Goal: Complete application form

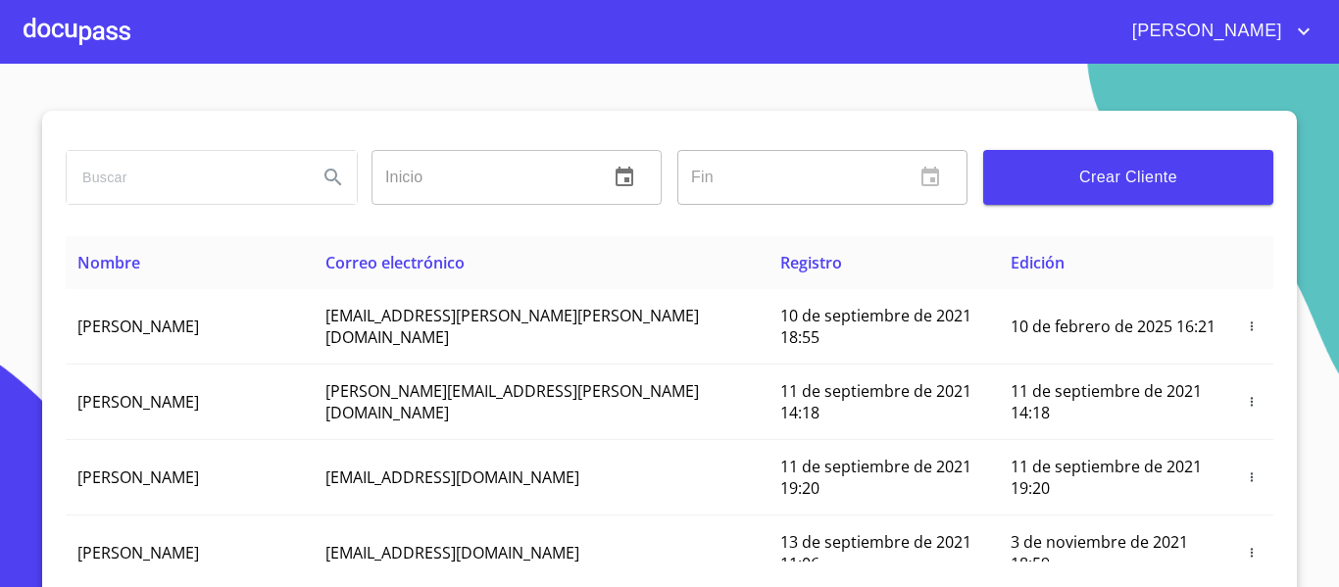
click at [95, 22] on div at bounding box center [77, 31] width 107 height 63
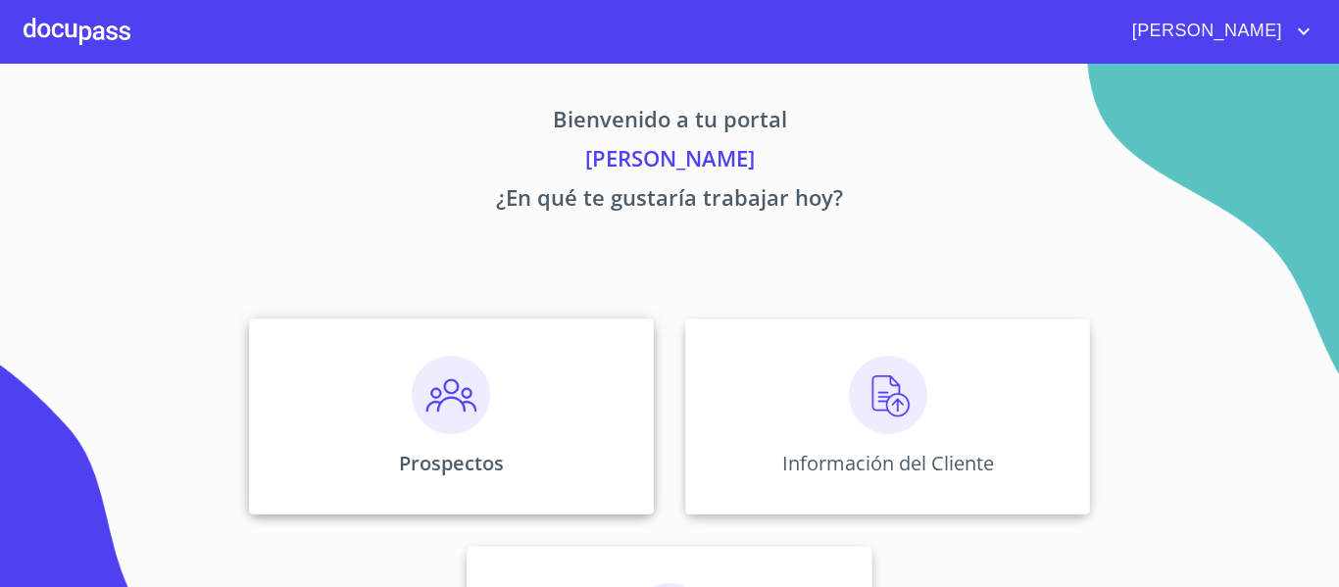
click at [519, 484] on div "Prospectos" at bounding box center [451, 417] width 405 height 196
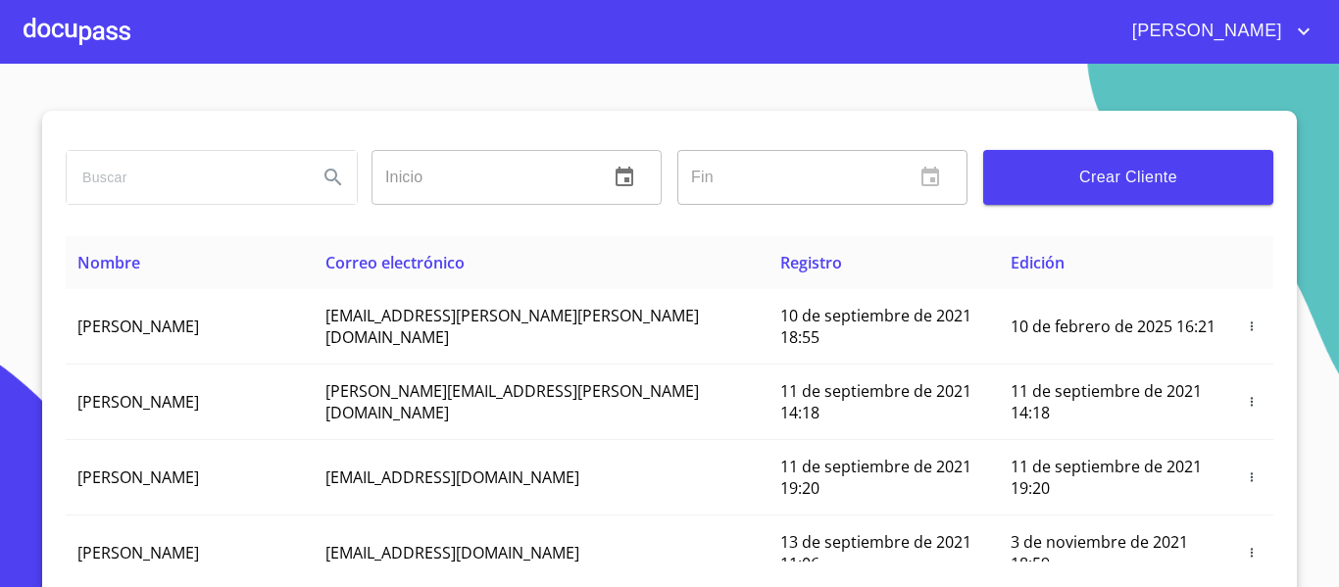
click at [89, 31] on div at bounding box center [77, 31] width 107 height 63
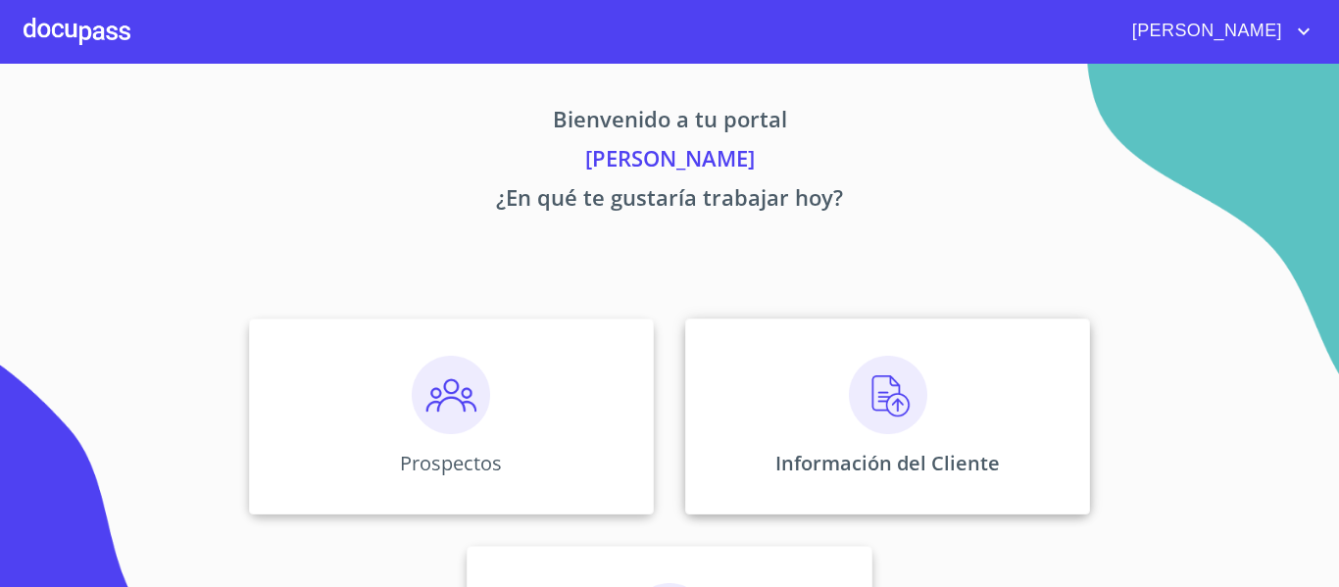
click at [712, 373] on div "Información del Cliente" at bounding box center [887, 417] width 405 height 196
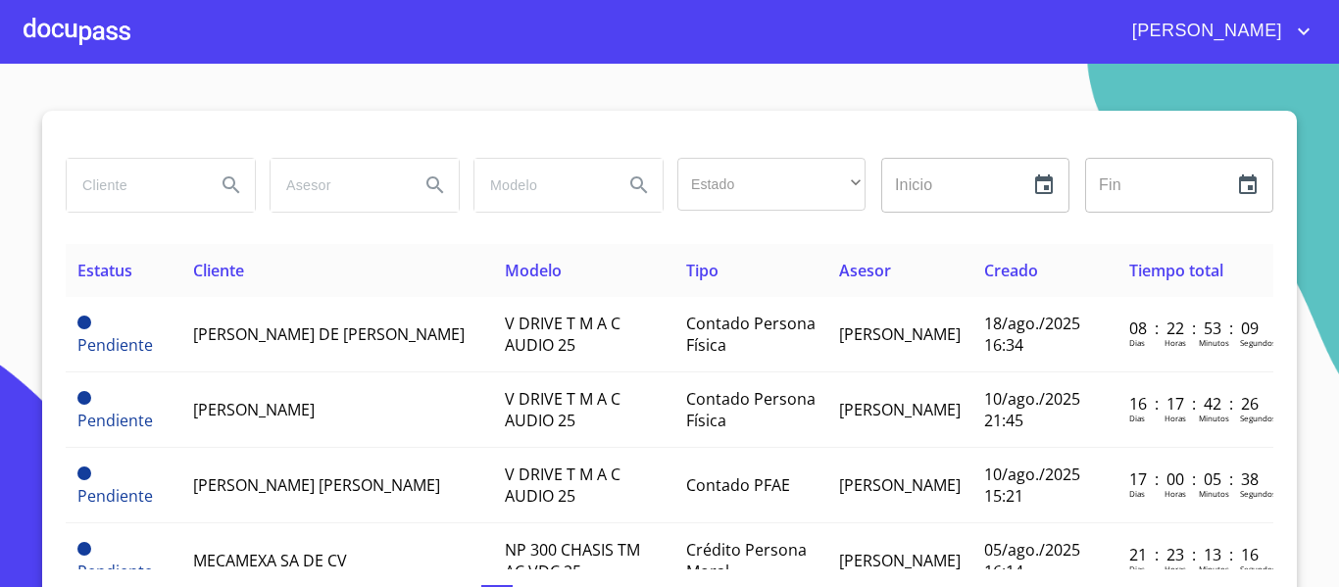
click at [139, 180] on input "search" at bounding box center [133, 185] width 133 height 53
type input "[PERSON_NAME]"
click at [221, 182] on icon "Search" at bounding box center [232, 186] width 24 height 24
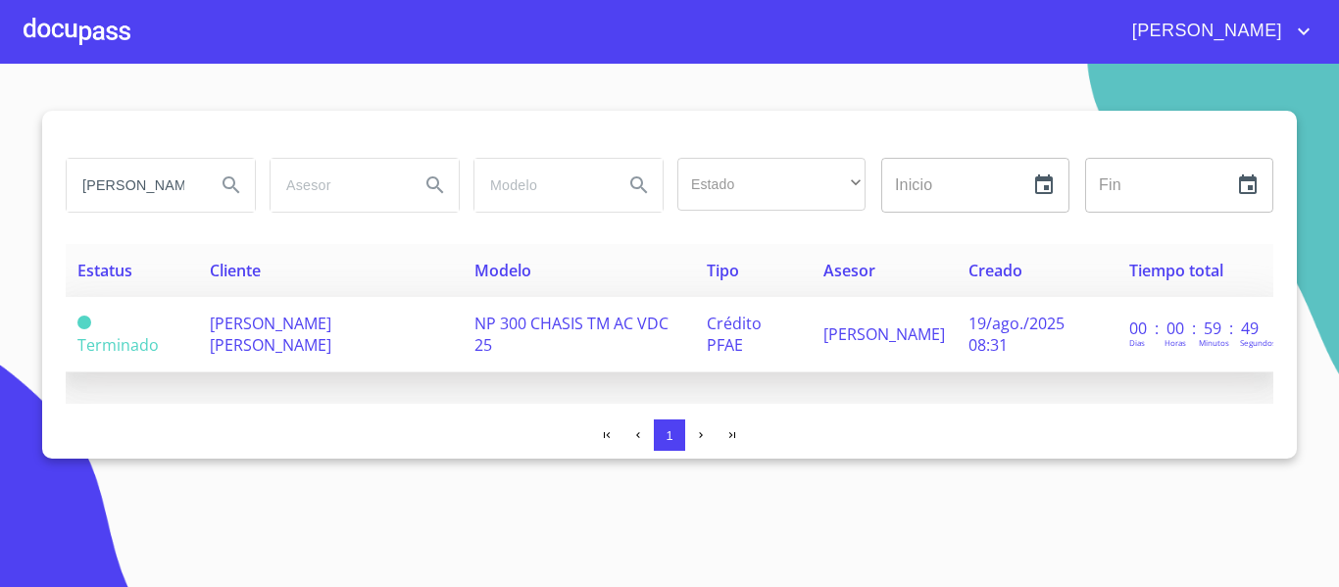
click at [406, 345] on td "[PERSON_NAME] [PERSON_NAME]" at bounding box center [330, 334] width 265 height 75
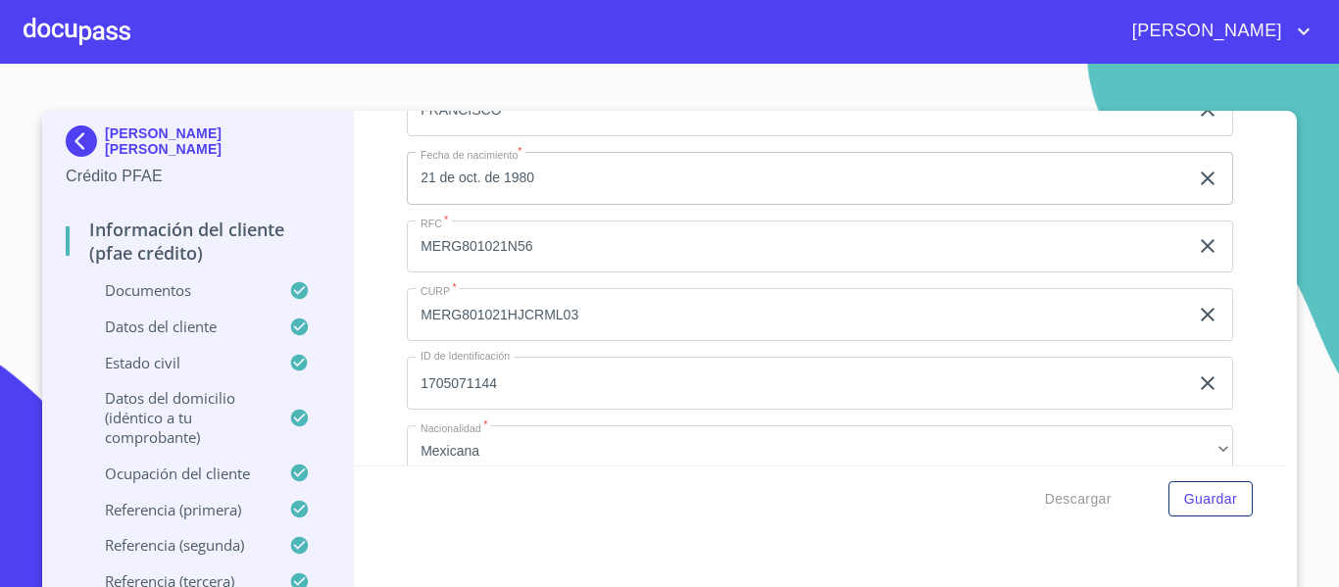
scroll to position [6471, 0]
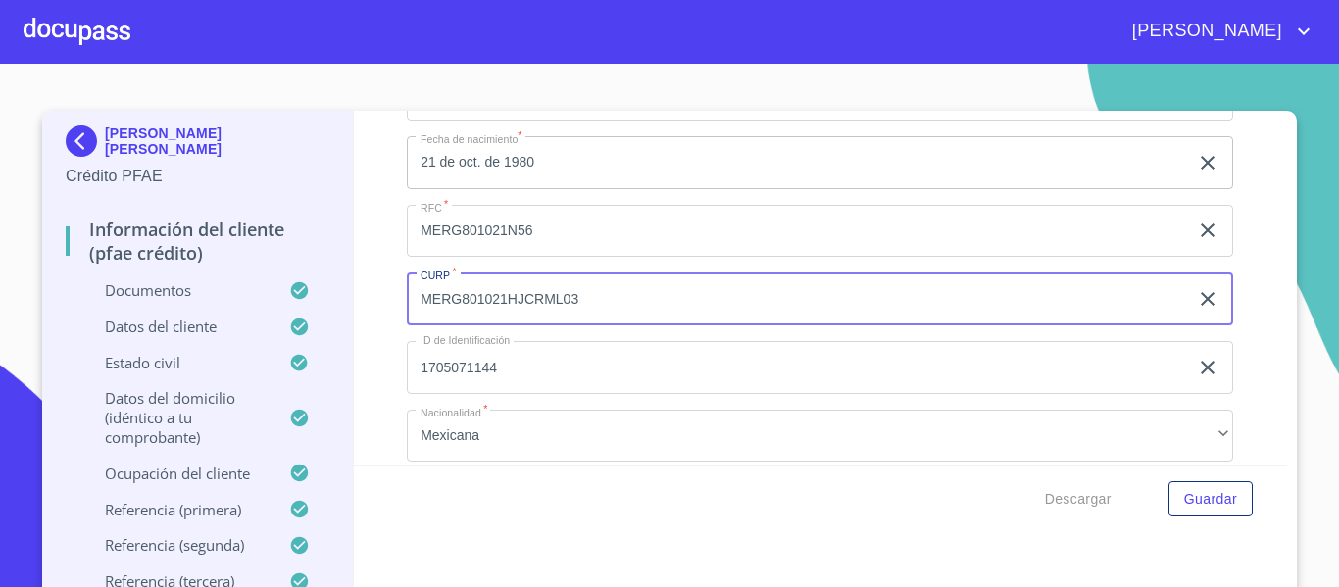
drag, startPoint x: 409, startPoint y: 325, endPoint x: 571, endPoint y: 320, distance: 161.8
click at [571, 320] on input "MERG801021HJCRML03" at bounding box center [797, 299] width 781 height 53
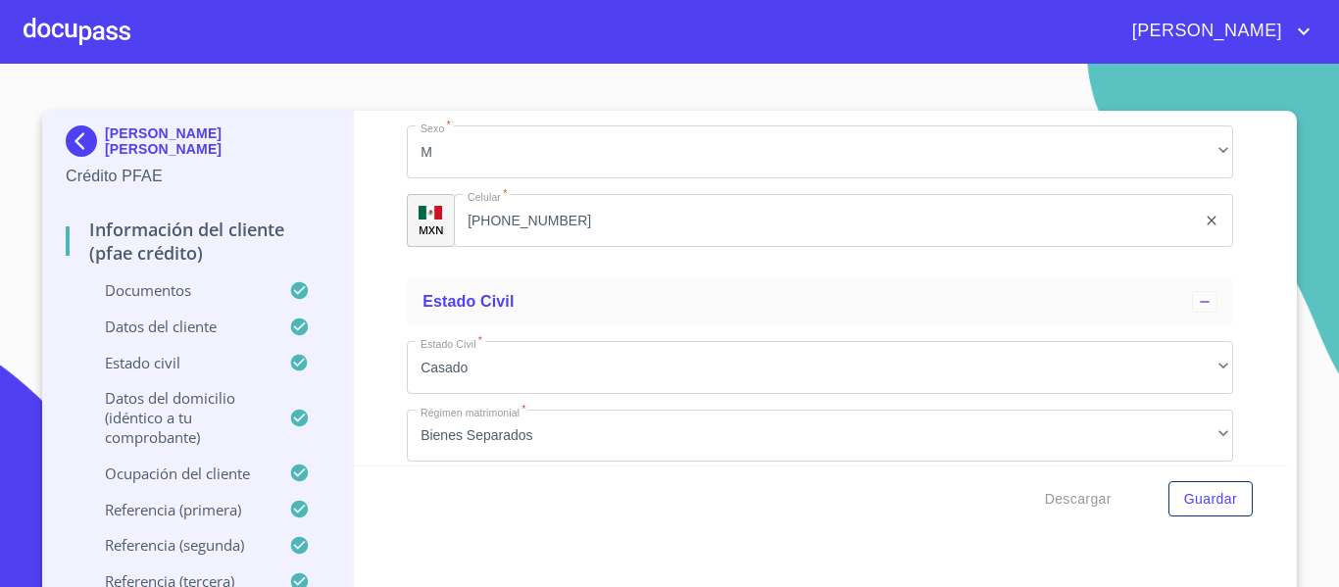
scroll to position [6961, 0]
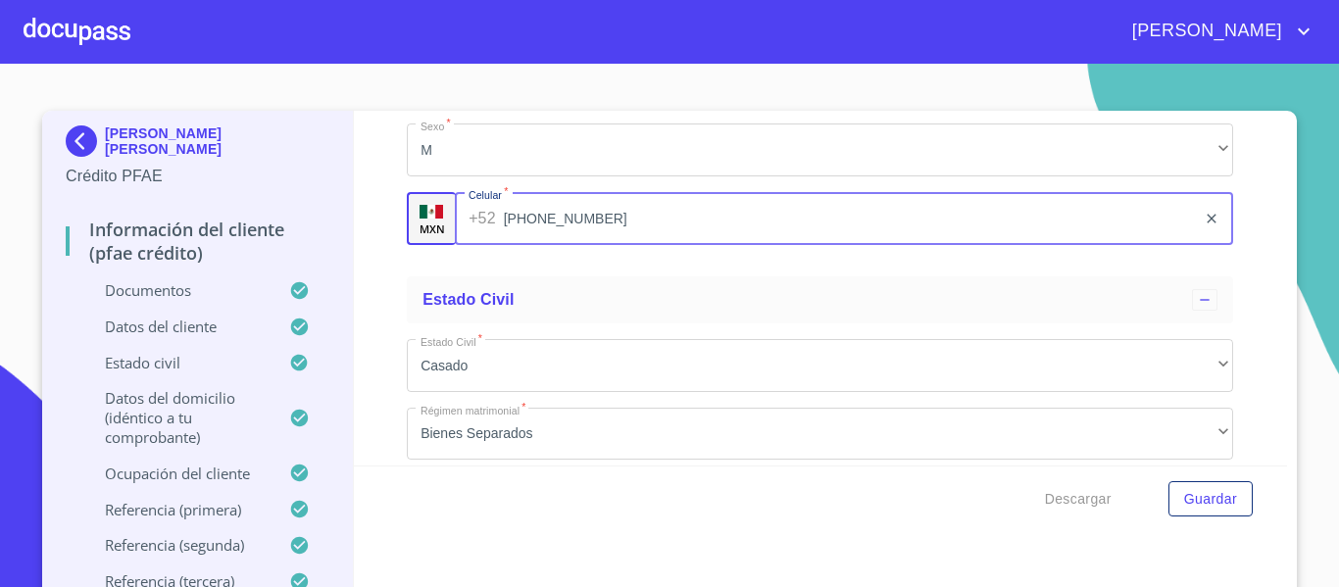
drag, startPoint x: 553, startPoint y: 243, endPoint x: 484, endPoint y: 250, distance: 69.0
click at [484, 245] on div "[PHONE_NUMBER] ​" at bounding box center [844, 218] width 778 height 53
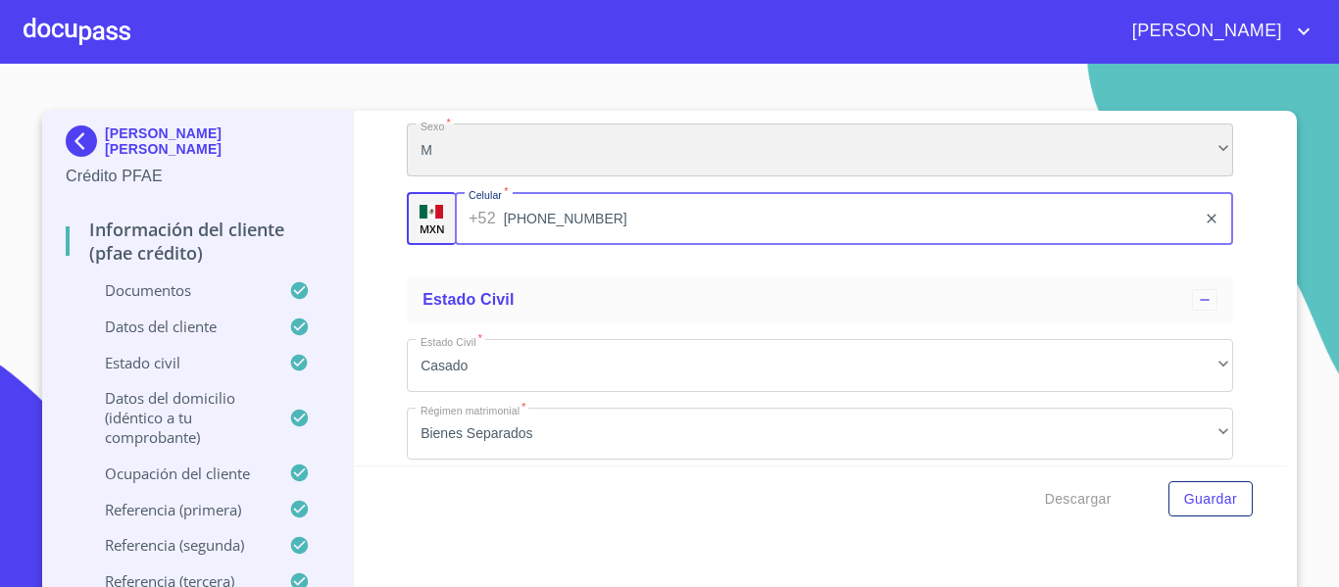
drag, startPoint x: 535, startPoint y: 248, endPoint x: 878, endPoint y: 165, distance: 352.2
click at [878, 165] on div "M" at bounding box center [820, 150] width 827 height 53
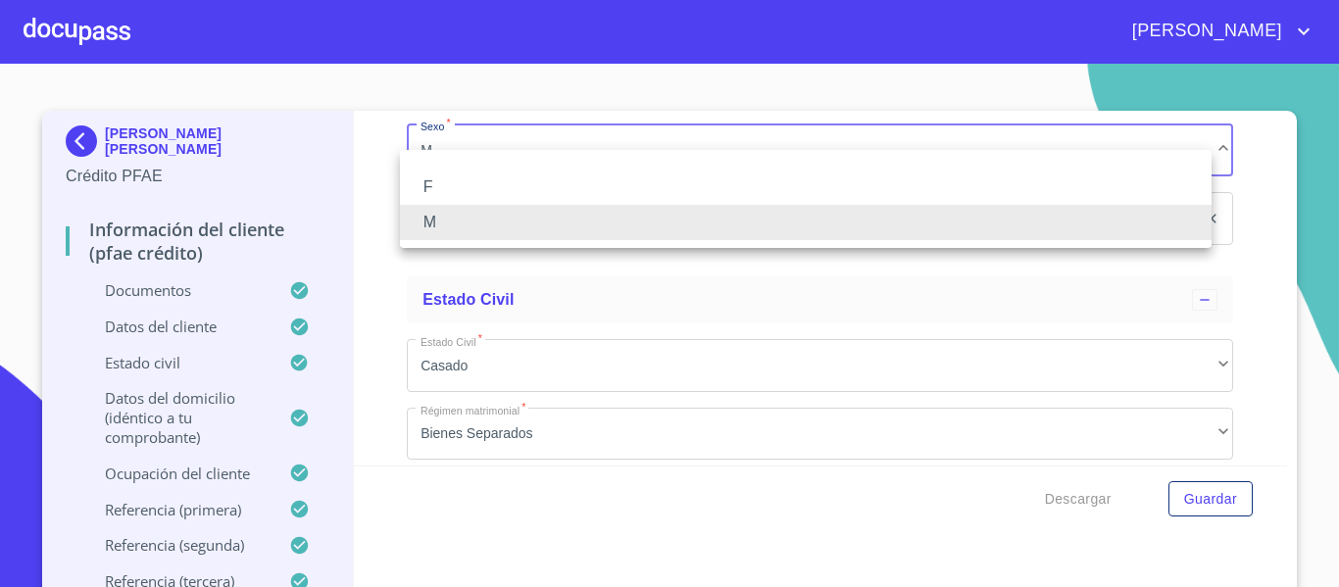
click at [353, 268] on div at bounding box center [669, 293] width 1339 height 587
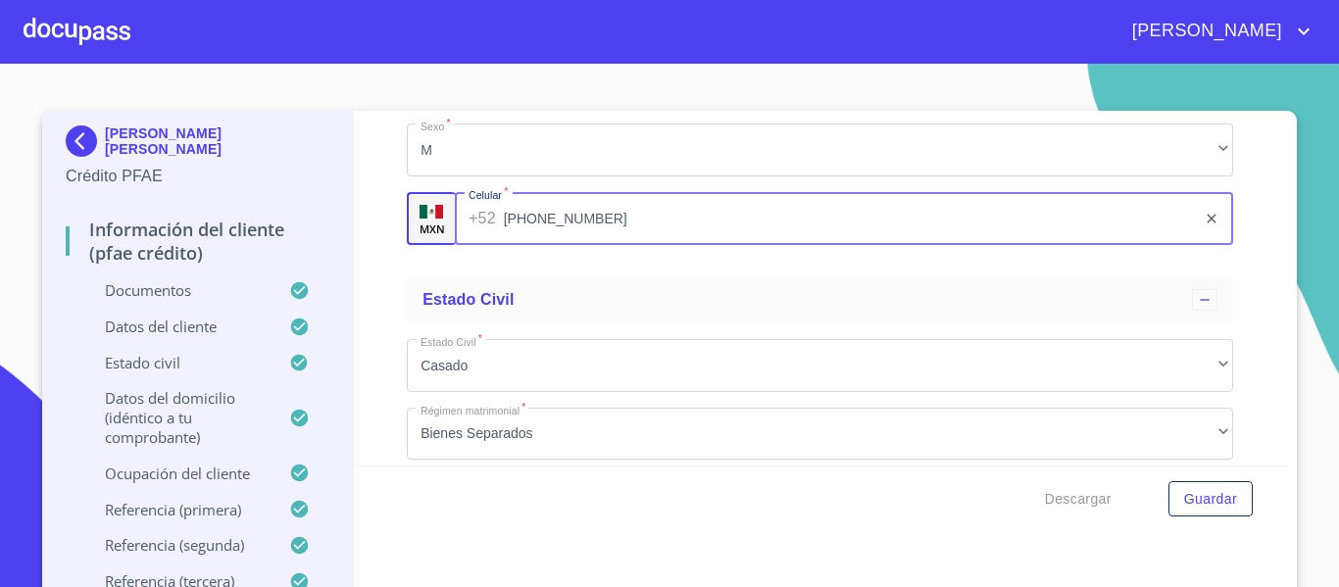
drag, startPoint x: 456, startPoint y: 245, endPoint x: 580, endPoint y: 257, distance: 125.1
click at [580, 245] on input "[PHONE_NUMBER]" at bounding box center [850, 218] width 693 height 53
click at [64, 40] on div at bounding box center [77, 31] width 107 height 63
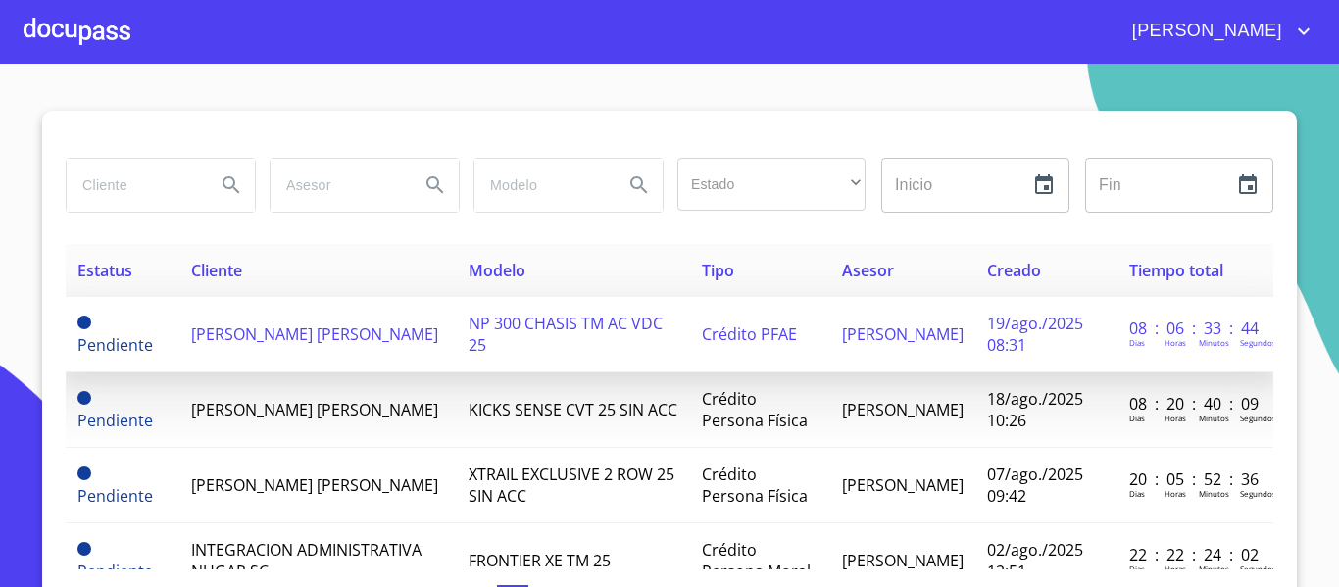
click at [258, 345] on span "[PERSON_NAME] [PERSON_NAME]" at bounding box center [314, 335] width 247 height 22
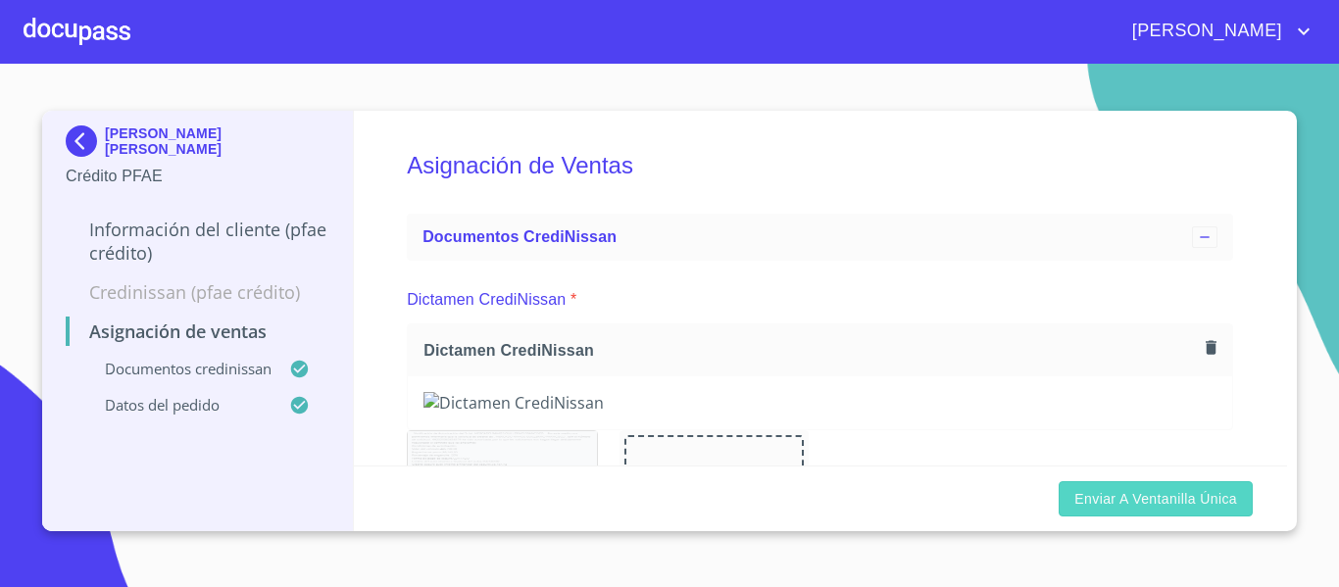
click at [1139, 504] on span "Enviar a Ventanilla única" at bounding box center [1156, 499] width 163 height 25
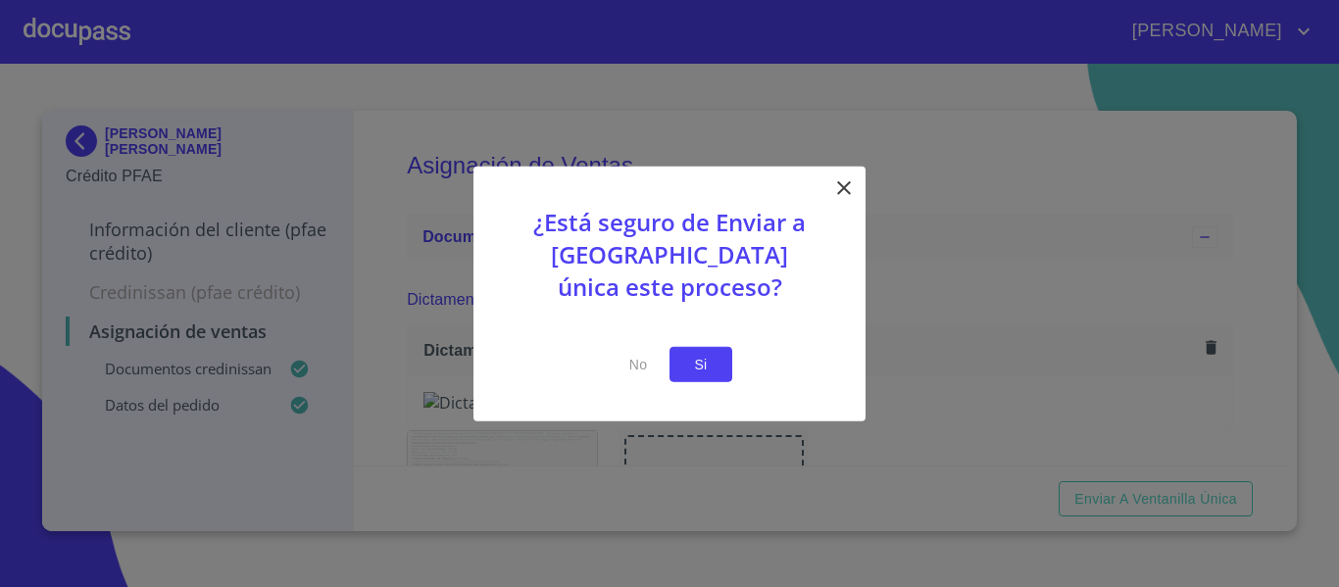
click at [708, 363] on span "Si" at bounding box center [700, 364] width 31 height 25
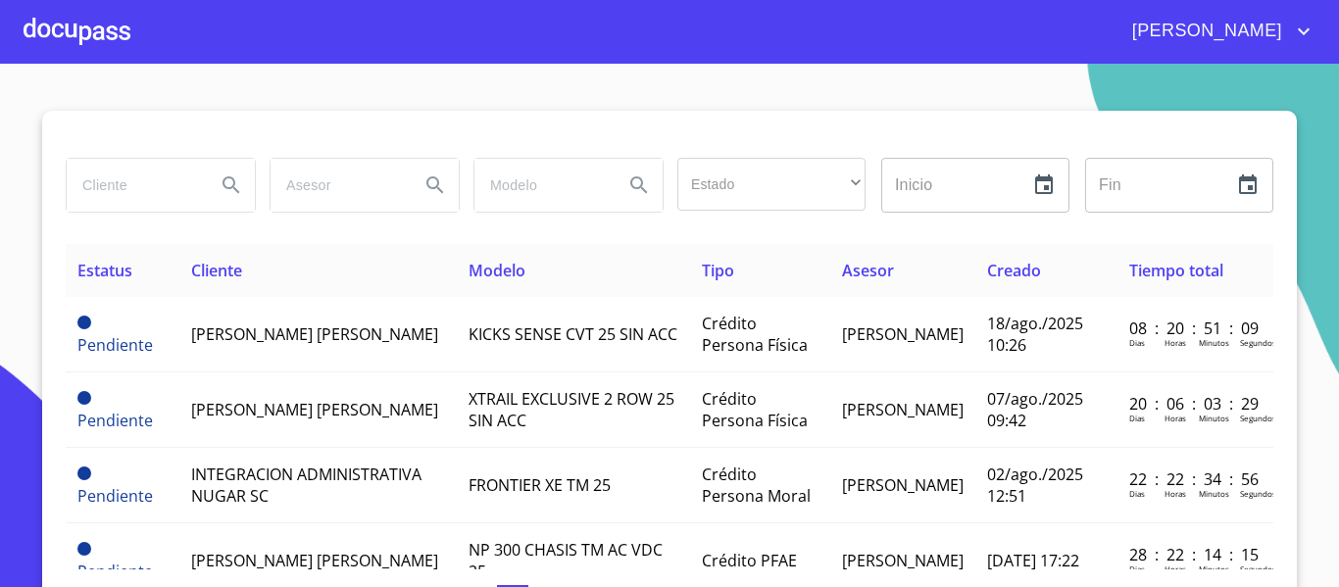
click at [136, 196] on input "search" at bounding box center [133, 185] width 133 height 53
type input "YUVE"
click at [220, 188] on icon "Search" at bounding box center [232, 186] width 24 height 24
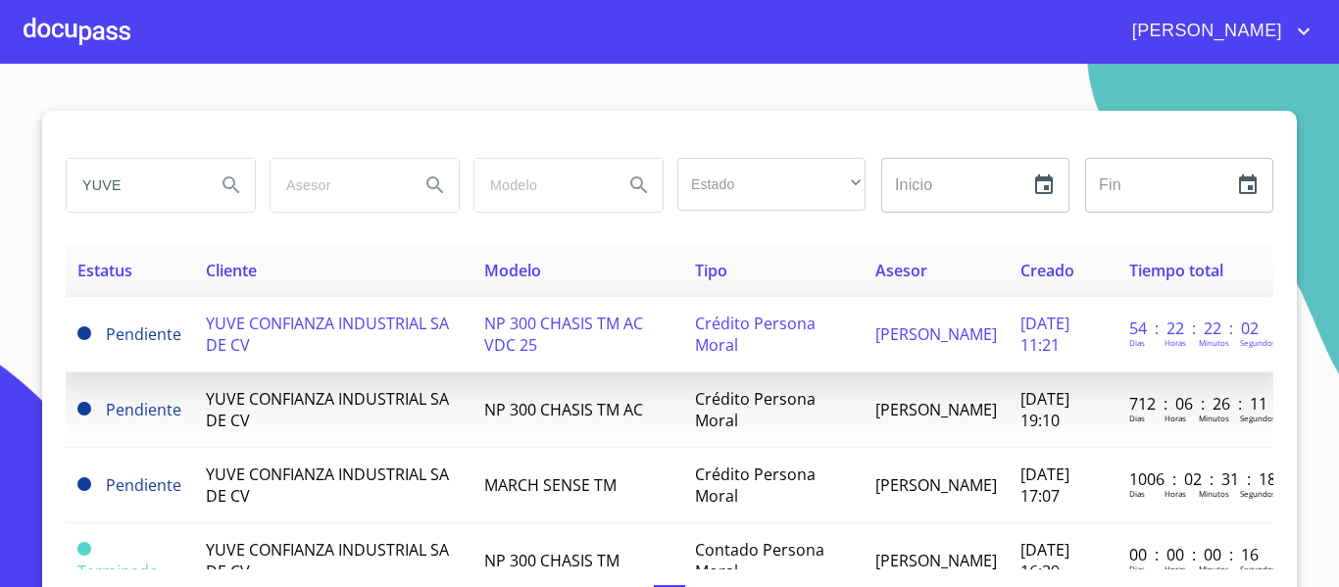
click at [601, 330] on span "NP 300 CHASIS TM AC VDC 25" at bounding box center [563, 334] width 159 height 43
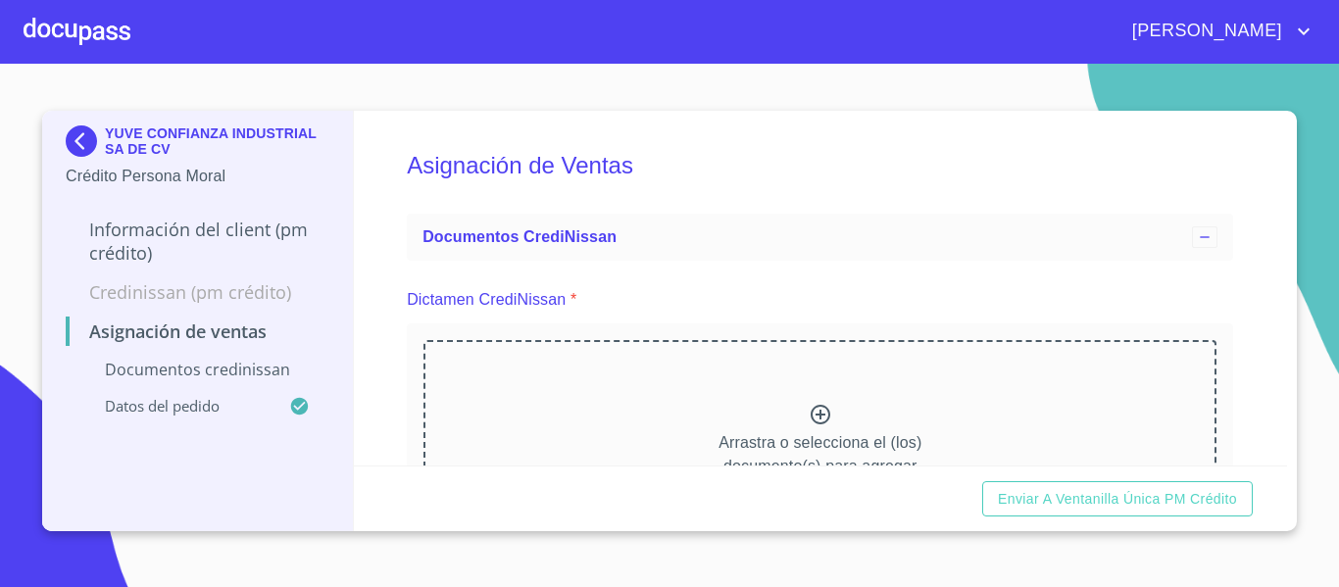
click at [58, 33] on div at bounding box center [77, 31] width 107 height 63
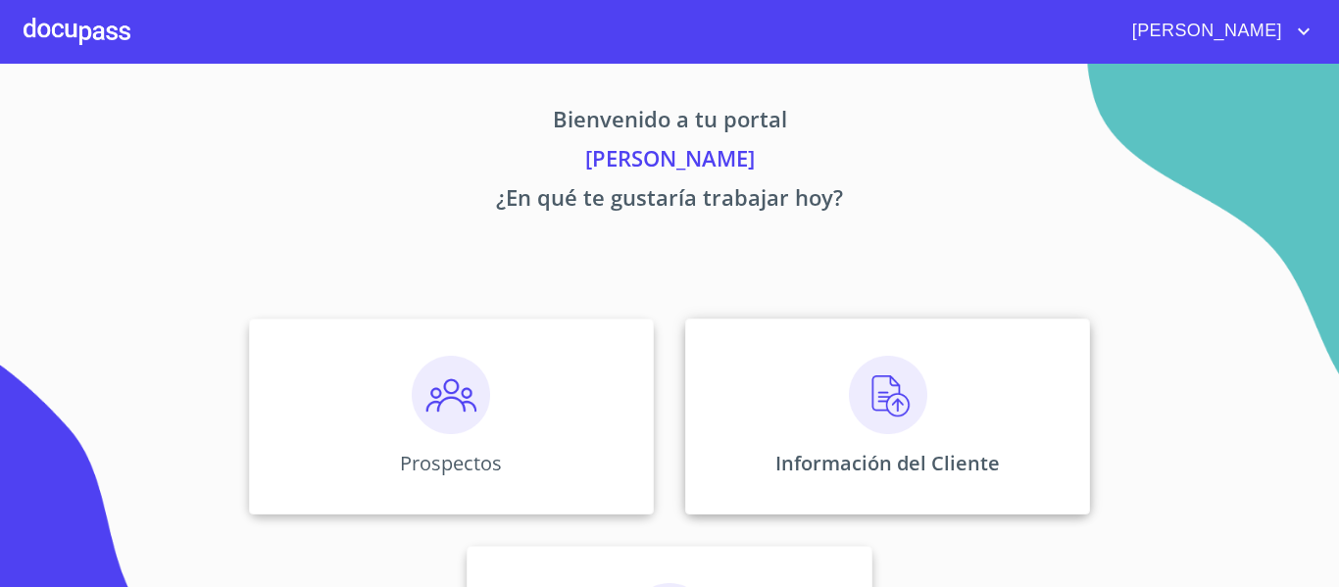
click at [742, 426] on div "Información del Cliente" at bounding box center [887, 417] width 405 height 196
